Goal: Task Accomplishment & Management: Manage account settings

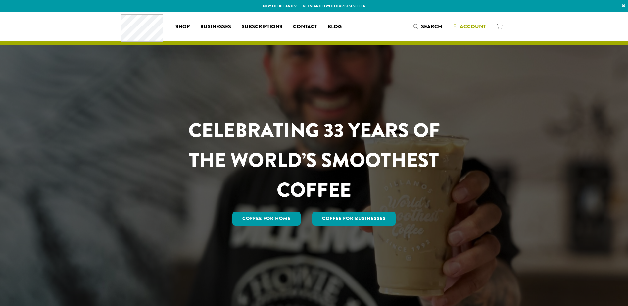
click at [470, 24] on span "Account" at bounding box center [473, 27] width 26 height 8
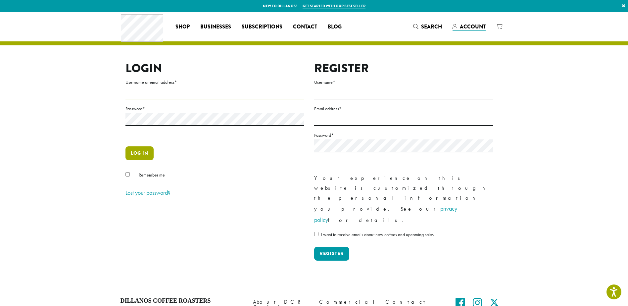
type input "**********"
click at [136, 153] on button "Log in" at bounding box center [140, 153] width 28 height 14
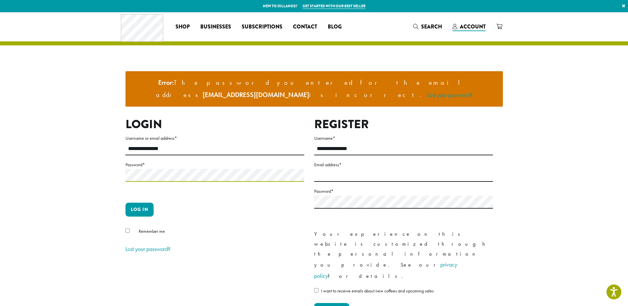
click at [126, 203] on button "Log in" at bounding box center [140, 210] width 28 height 14
click at [145, 203] on button "Log in" at bounding box center [140, 210] width 28 height 14
click at [126, 203] on button "Log in" at bounding box center [140, 210] width 28 height 14
